Goal: Obtain resource: Download file/media

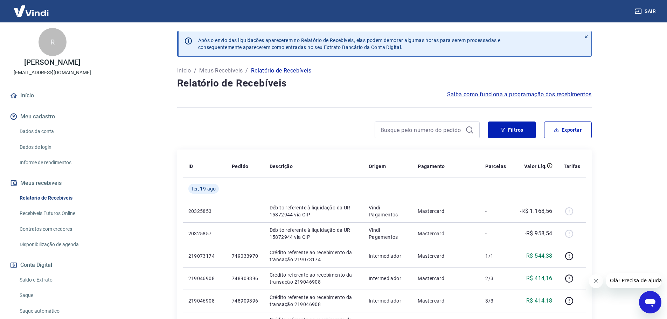
click at [595, 285] on button "Fechar mensagem da empresa" at bounding box center [596, 281] width 14 height 14
click at [587, 36] on icon at bounding box center [586, 36] width 5 height 5
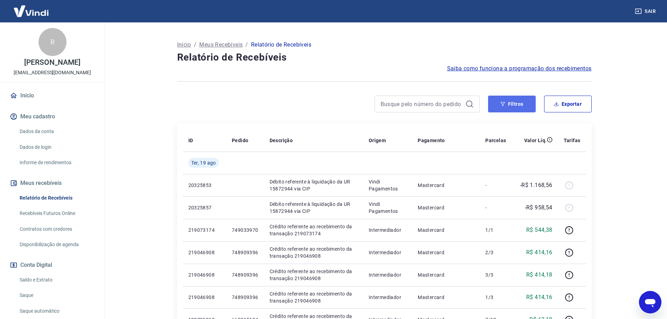
click at [520, 106] on button "Filtros" at bounding box center [512, 104] width 48 height 17
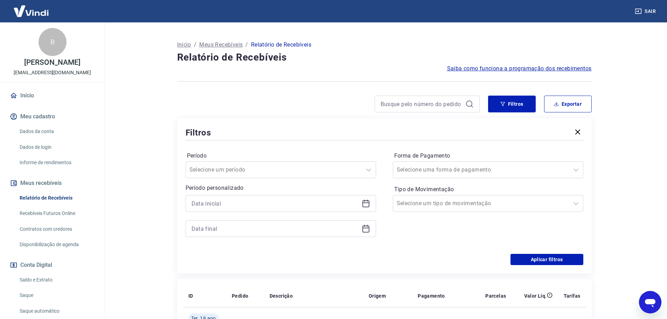
click at [225, 211] on div at bounding box center [281, 203] width 191 height 17
click at [225, 206] on input at bounding box center [275, 203] width 167 height 11
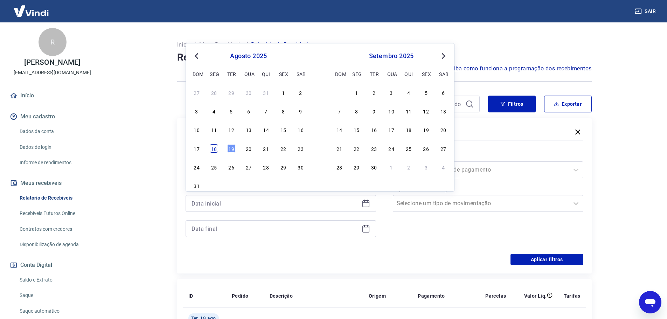
click at [214, 147] on div "18" at bounding box center [214, 148] width 8 height 8
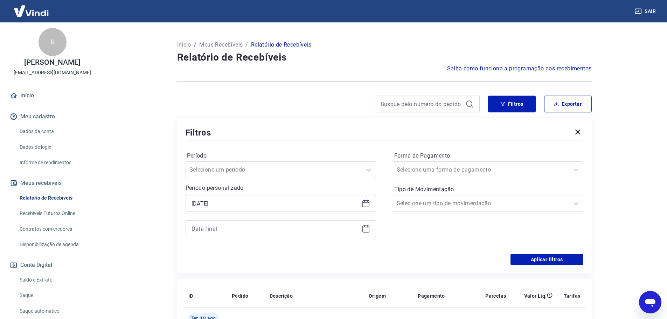
type input "[DATE]"
click at [229, 231] on input at bounding box center [275, 228] width 167 height 11
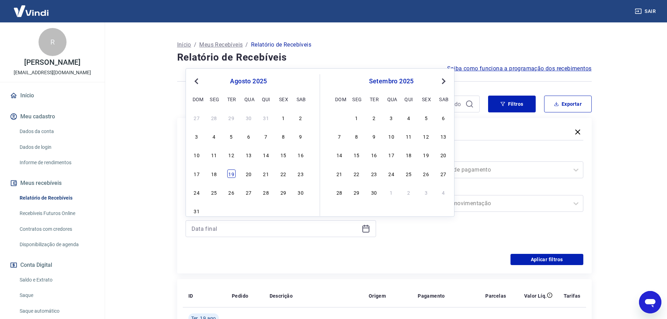
click at [230, 173] on div "19" at bounding box center [231, 174] width 8 height 8
type input "[DATE]"
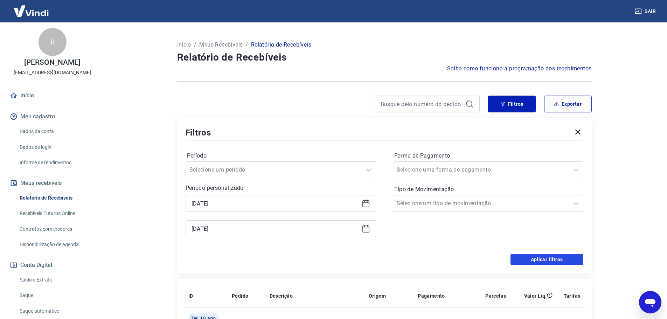
click at [523, 257] on button "Aplicar filtros" at bounding box center [547, 259] width 73 height 11
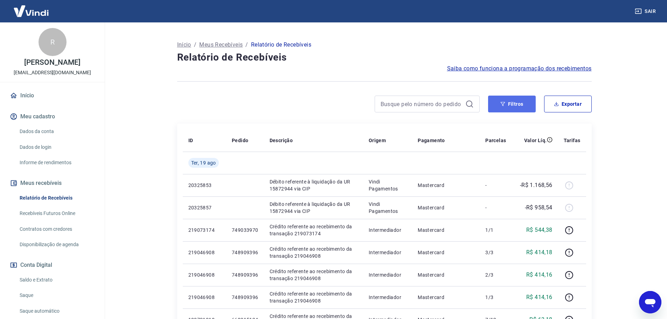
click at [513, 106] on button "Filtros" at bounding box center [512, 104] width 48 height 17
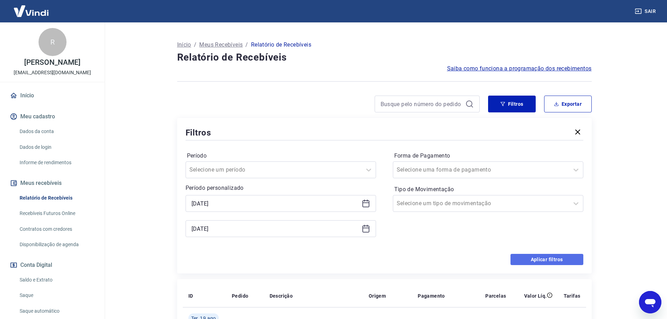
click at [559, 264] on button "Aplicar filtros" at bounding box center [547, 259] width 73 height 11
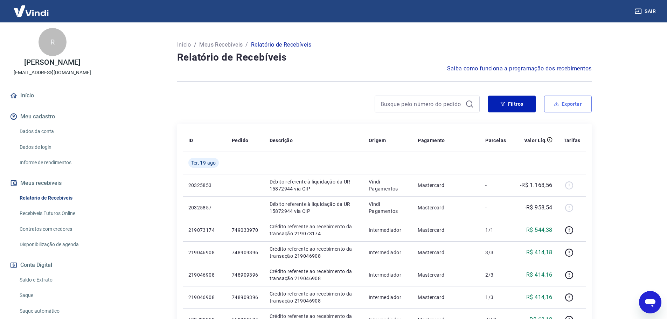
click at [563, 109] on button "Exportar" at bounding box center [568, 104] width 48 height 17
type input "[DATE]"
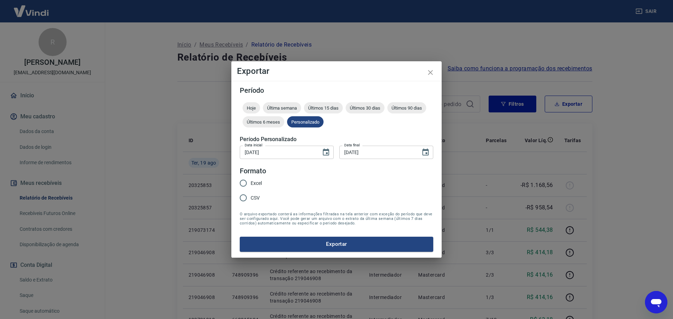
click at [246, 182] on input "Excel" at bounding box center [243, 183] width 15 height 15
radio input "true"
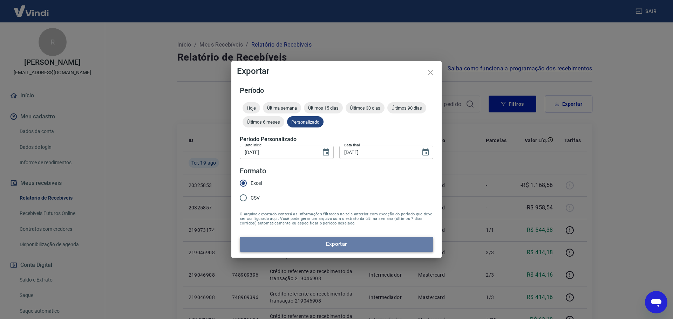
click at [318, 244] on button "Exportar" at bounding box center [336, 244] width 193 height 15
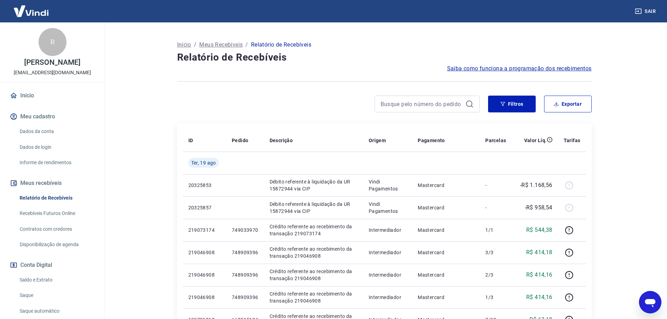
click at [145, 120] on main "Início / Meus Recebíveis / Relatório de Recebíveis Relatório de Recebíveis Saib…" at bounding box center [385, 170] width 566 height 297
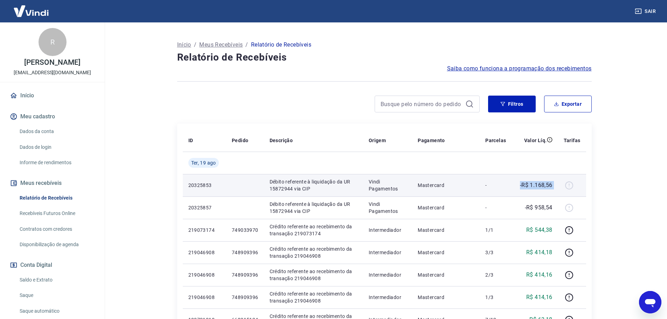
drag, startPoint x: 577, startPoint y: 184, endPoint x: 508, endPoint y: 184, distance: 68.7
click at [508, 184] on tr "20325853 Débito referente à liquidação da UR 15872944 via CIP Vindi Pagamentos …" at bounding box center [385, 185] width 404 height 22
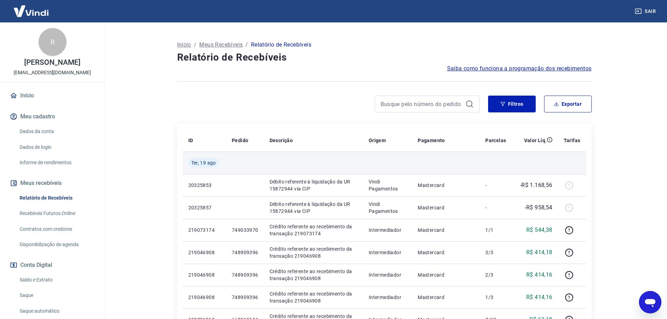
click at [514, 160] on td at bounding box center [535, 163] width 46 height 22
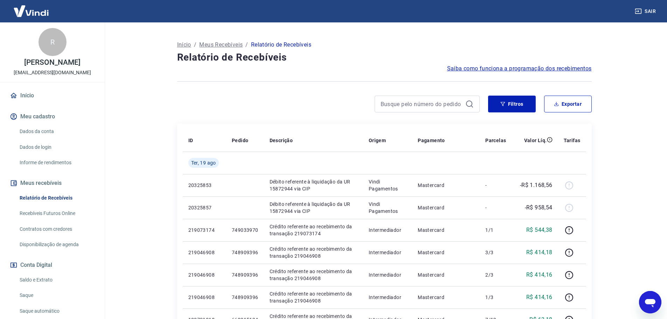
click at [620, 157] on main "Início / Meus Recebíveis / Relatório de Recebíveis Relatório de Recebíveis Saib…" at bounding box center [385, 170] width 566 height 297
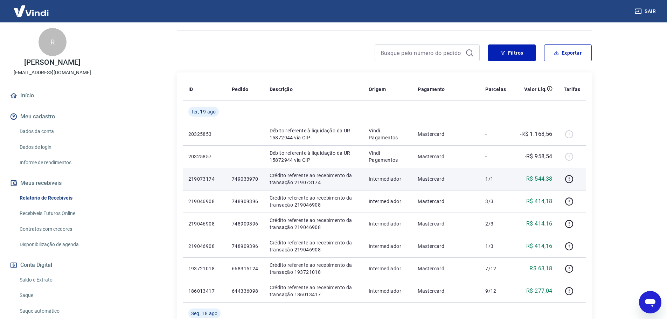
scroll to position [70, 0]
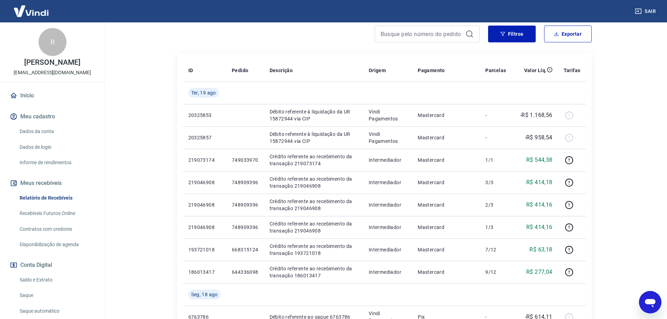
click at [54, 287] on link "Saldo e Extrato" at bounding box center [57, 280] width 80 height 14
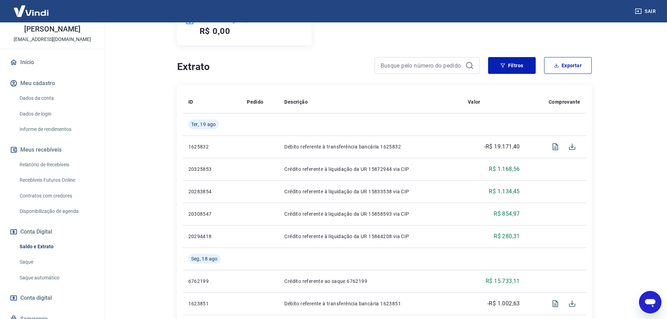
scroll to position [35, 0]
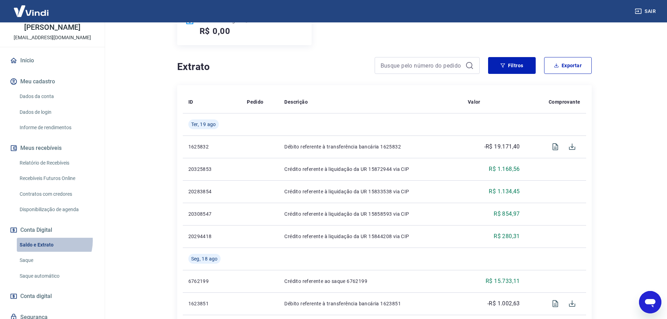
click at [48, 248] on link "Saldo e Extrato" at bounding box center [57, 245] width 80 height 14
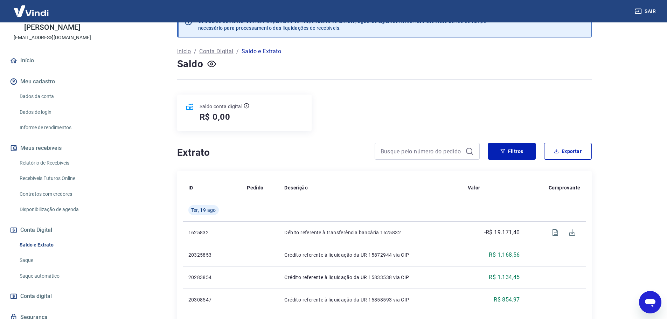
scroll to position [70, 0]
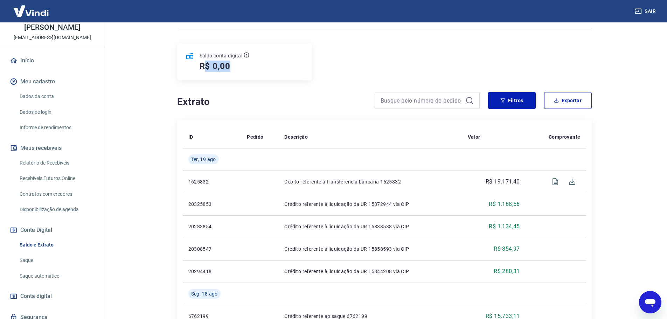
drag, startPoint x: 205, startPoint y: 66, endPoint x: 233, endPoint y: 66, distance: 28.0
click at [233, 66] on div "R$ 0,00" at bounding box center [225, 66] width 50 height 11
click at [286, 102] on h4 "Extrato" at bounding box center [271, 102] width 189 height 14
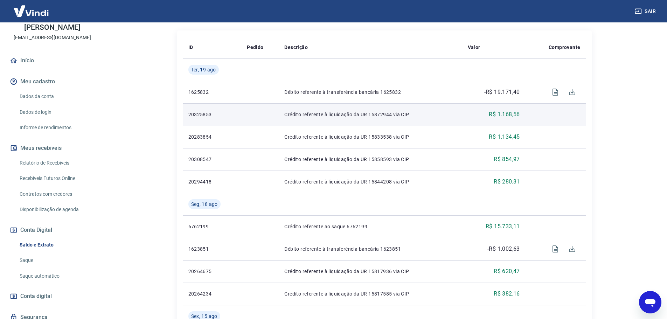
scroll to position [175, 0]
